Goal: Task Accomplishment & Management: Use online tool/utility

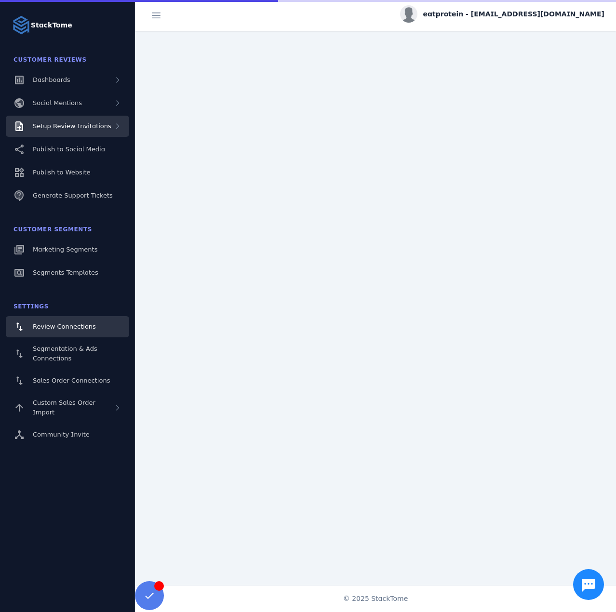
click at [88, 134] on div "Setup Review Invitations" at bounding box center [67, 126] width 123 height 21
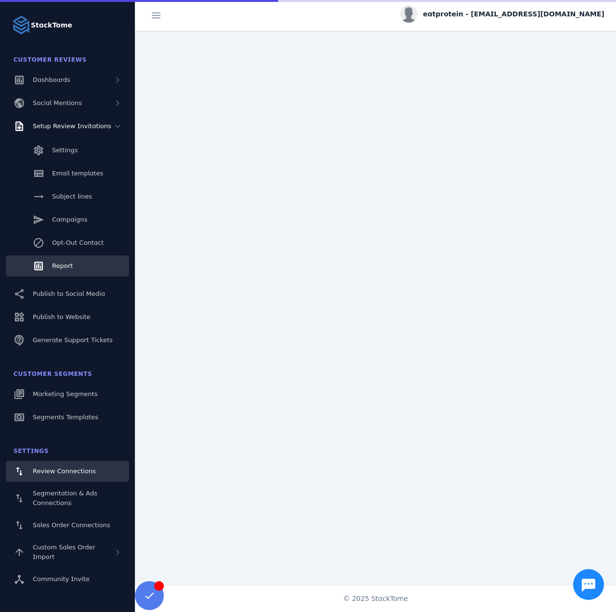
click at [75, 268] on link "Report" at bounding box center [67, 265] width 123 height 21
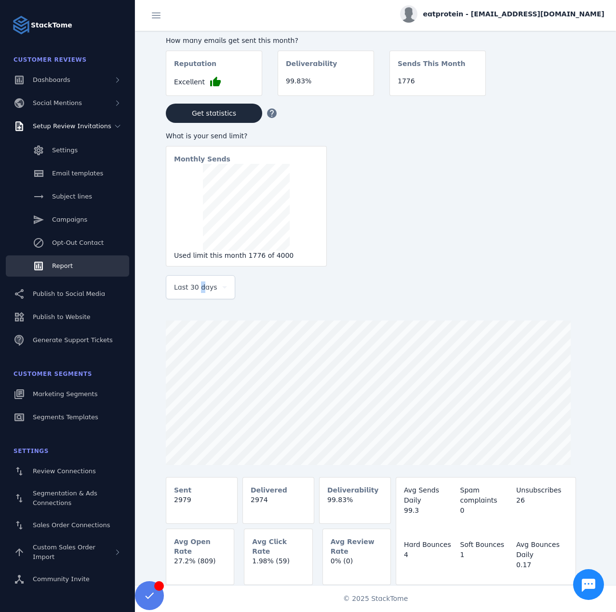
click at [198, 293] on span "Last 30 days" at bounding box center [195, 288] width 43 height 12
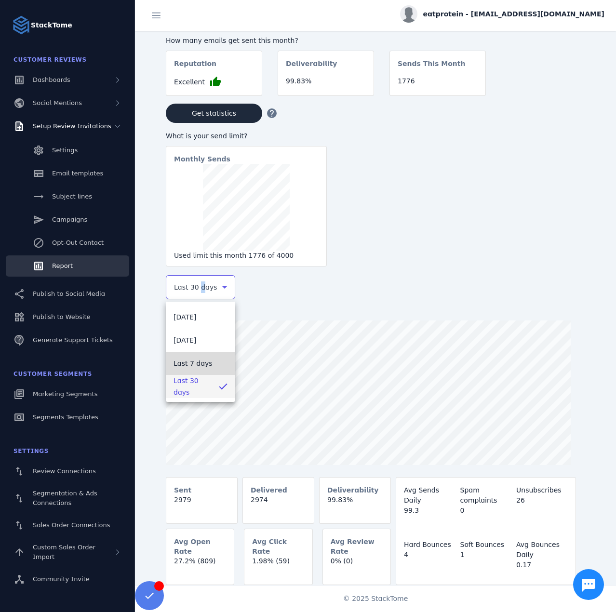
click at [196, 356] on mat-option "Last 7 days" at bounding box center [200, 363] width 69 height 23
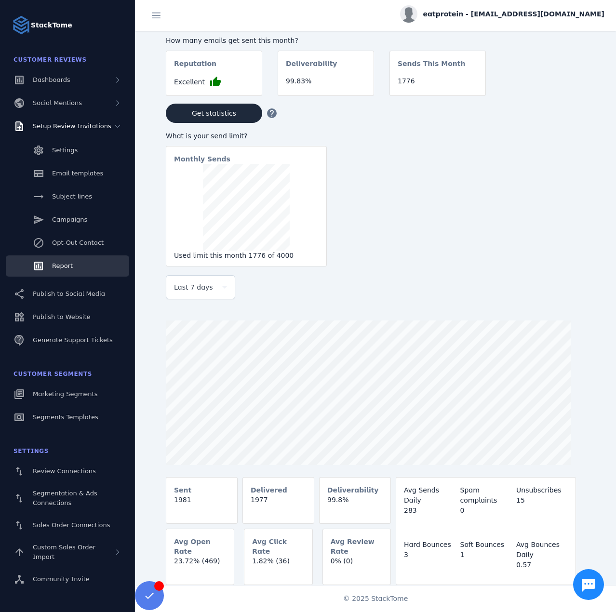
click at [505, 13] on span "eatprotein - cs_eatprotein@stacktome.com" at bounding box center [513, 14] width 181 height 10
click at [567, 90] on span "Sign out" at bounding box center [574, 93] width 28 height 12
